Goal: Information Seeking & Learning: Learn about a topic

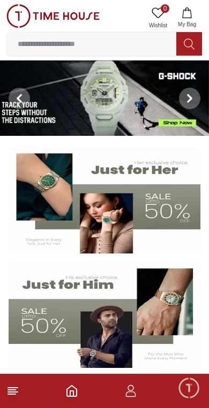
click at [141, 83] on img at bounding box center [104, 97] width 209 height 75
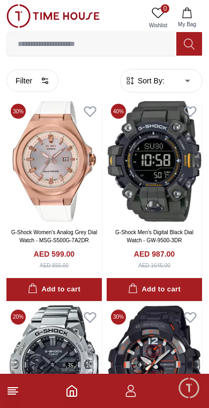
scroll to position [704, 0]
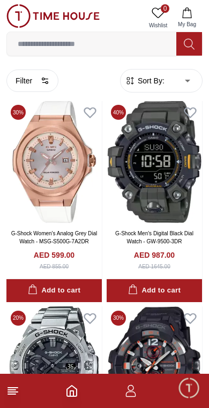
click at [196, 47] on button at bounding box center [189, 44] width 26 height 24
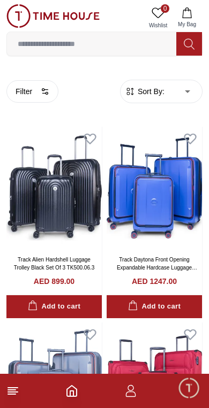
click at [134, 44] on input at bounding box center [91, 43] width 169 height 21
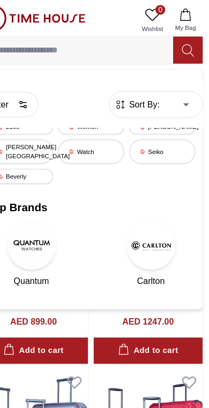
click at [183, 44] on icon at bounding box center [188, 44] width 11 height 12
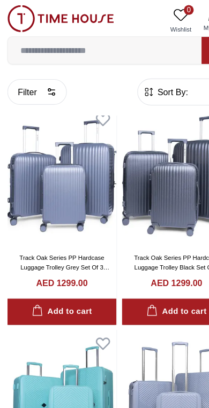
scroll to position [816, 0]
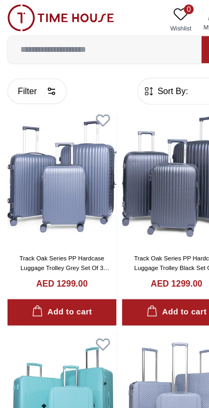
click at [58, 179] on img at bounding box center [53, 155] width 95 height 122
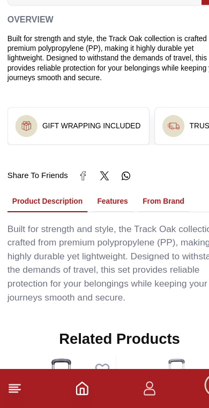
scroll to position [662, 0]
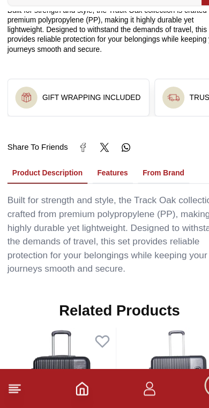
click at [113, 194] on button "Features" at bounding box center [98, 203] width 35 height 18
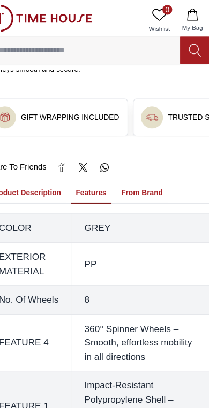
scroll to position [695, 0]
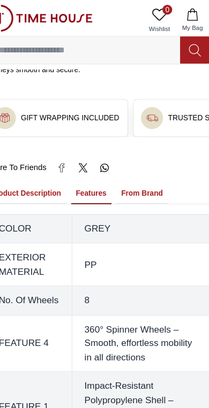
click at [183, 47] on icon at bounding box center [188, 44] width 10 height 11
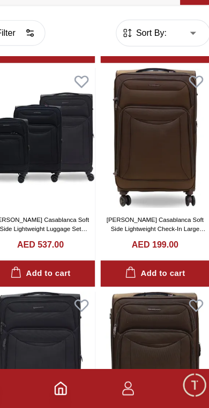
scroll to position [1385, 0]
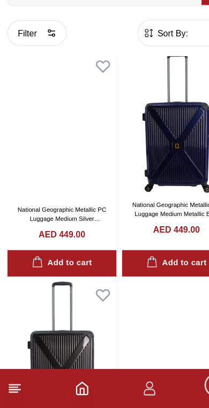
scroll to position [3169, 0]
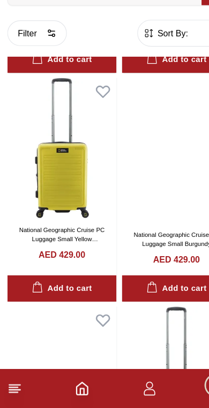
scroll to position [6078, 0]
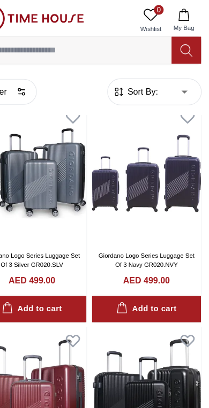
scroll to position [7285, 0]
click at [183, 43] on icon at bounding box center [188, 44] width 11 height 12
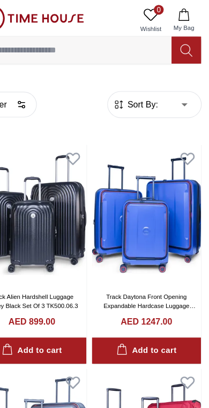
click at [183, 45] on icon at bounding box center [188, 44] width 11 height 12
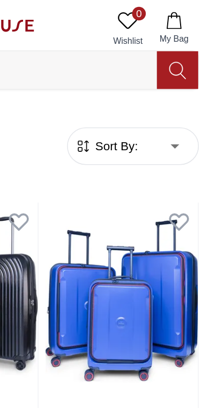
click at [183, 41] on icon at bounding box center [188, 44] width 11 height 12
click at [93, 43] on input at bounding box center [91, 43] width 169 height 21
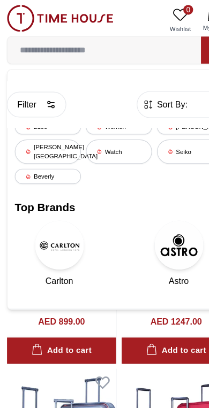
click at [57, 129] on div "[PERSON_NAME][GEOGRAPHIC_DATA]" at bounding box center [42, 132] width 58 height 21
